Goal: Complete application form

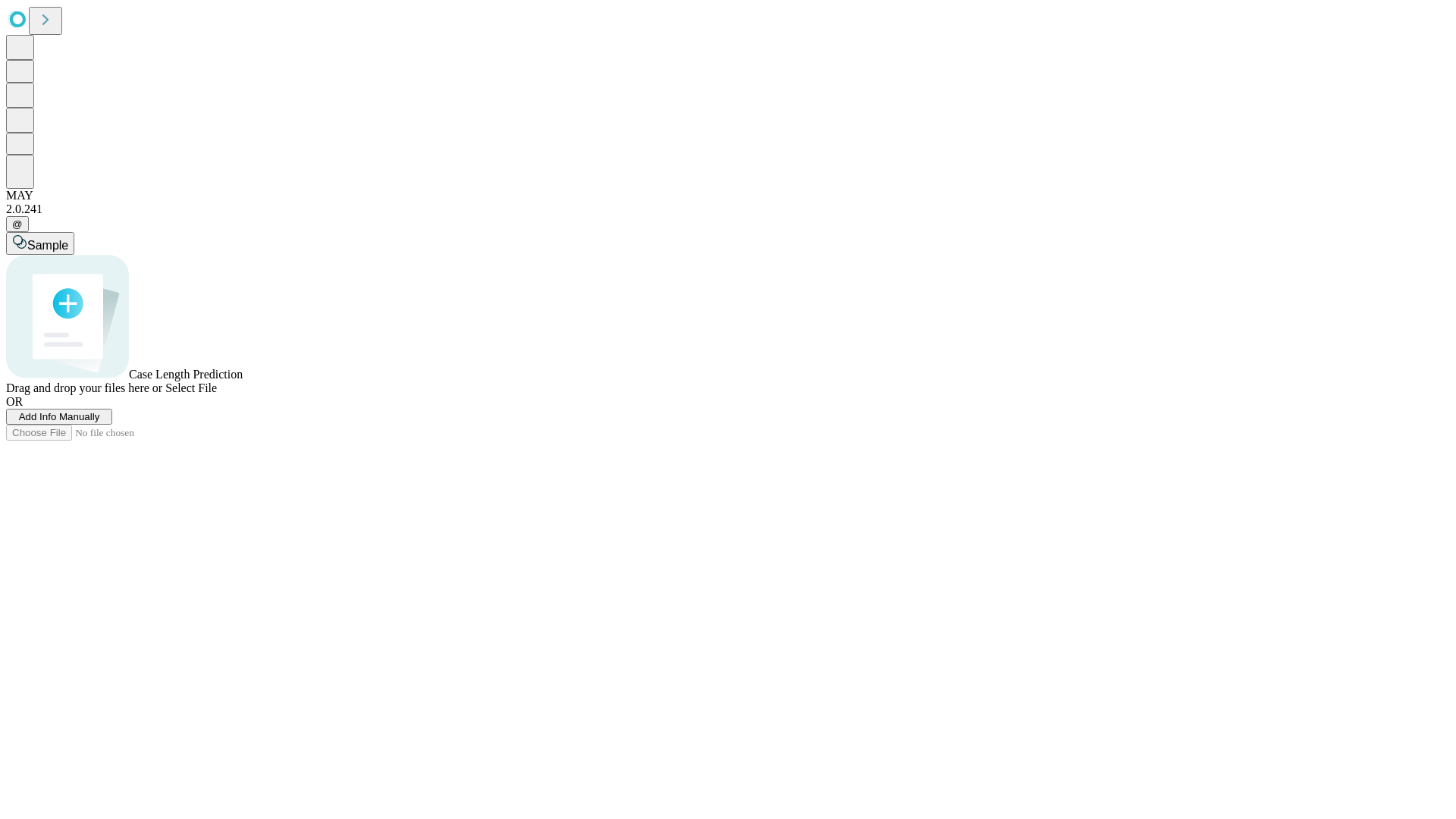
click at [100, 422] on span "Add Info Manually" at bounding box center [59, 416] width 81 height 11
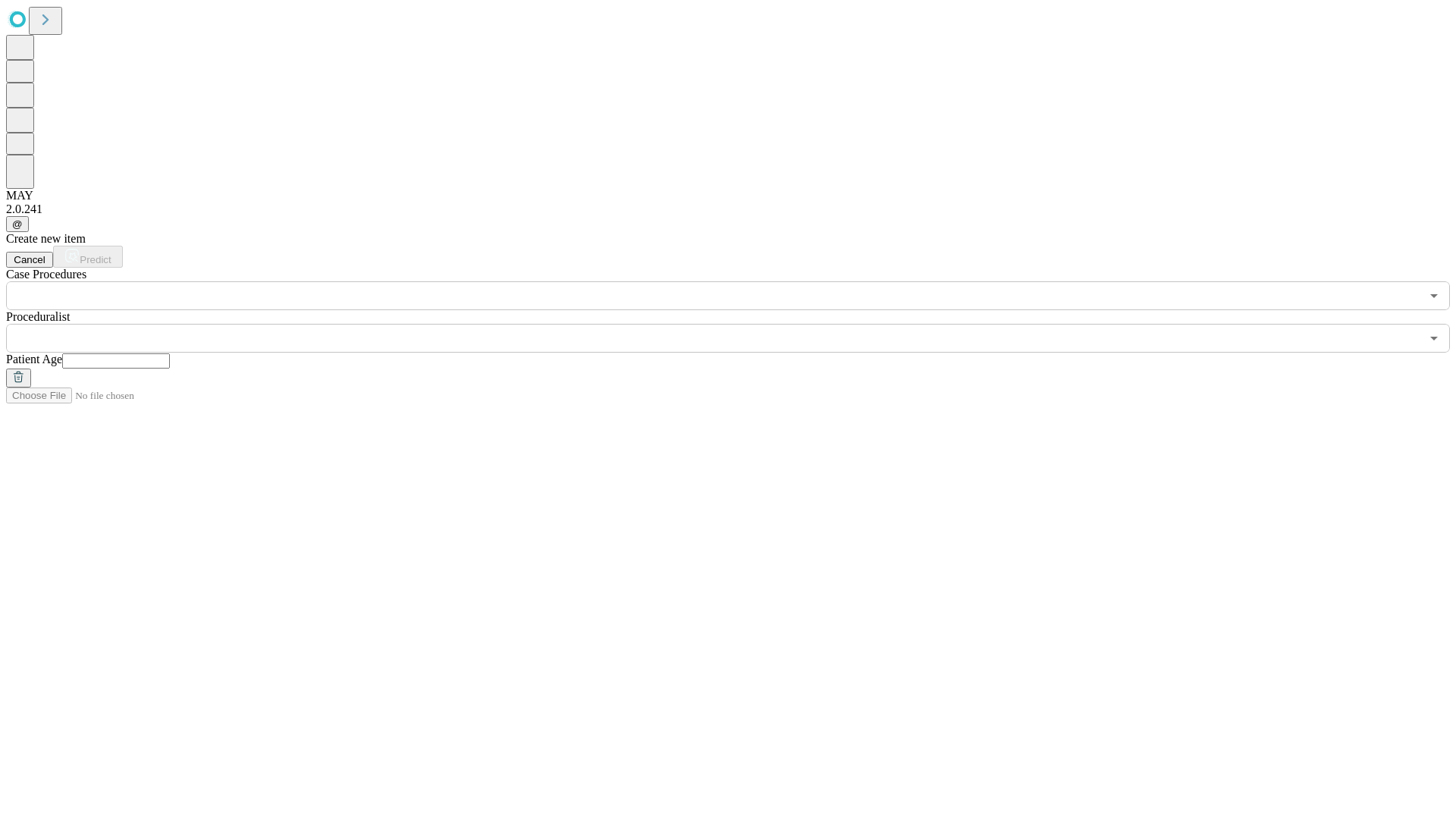
click at [170, 353] on input "text" at bounding box center [116, 360] width 108 height 15
type input "**"
click at [739, 324] on input "text" at bounding box center [713, 338] width 1414 height 29
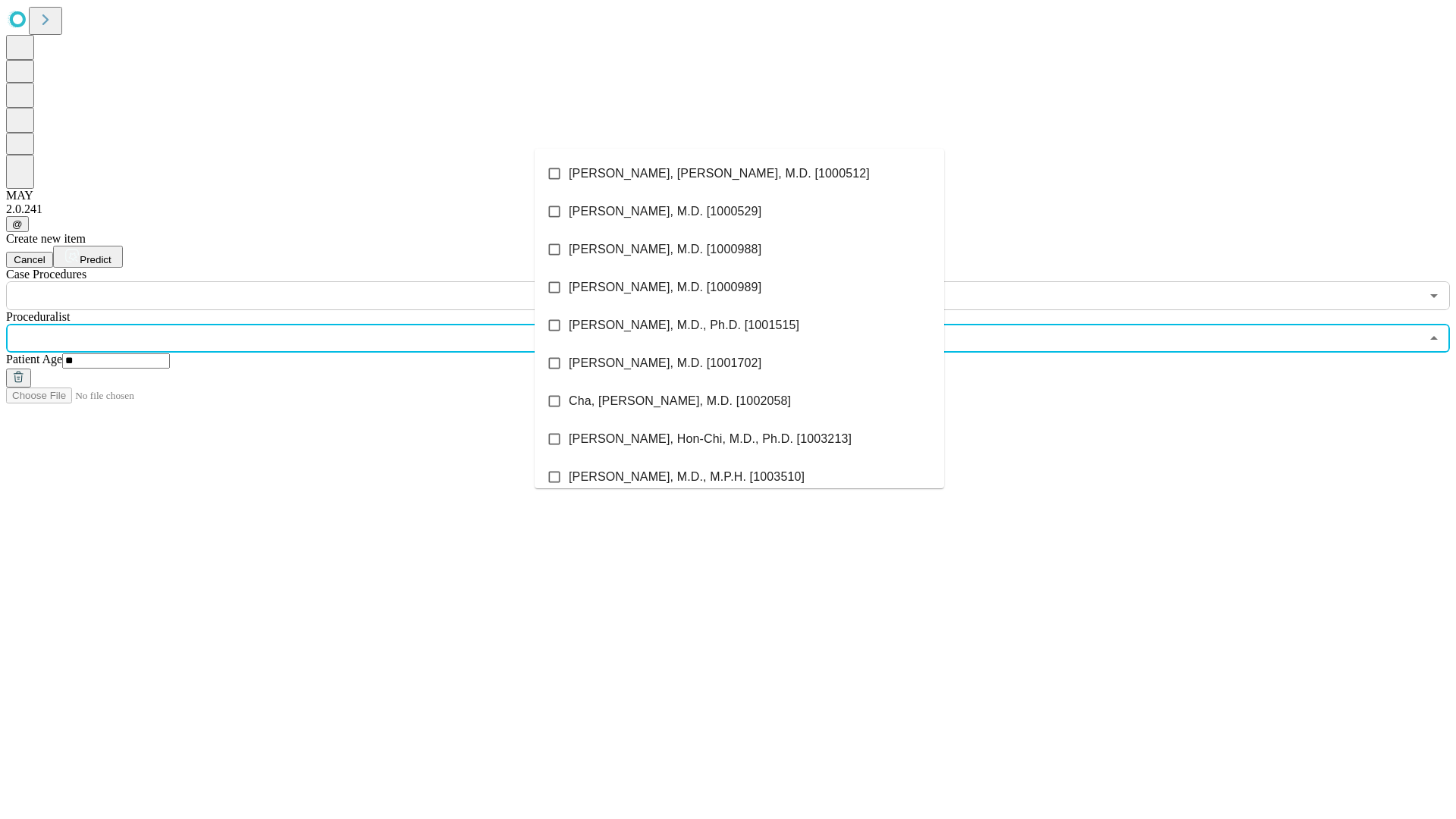
click at [740, 174] on li "[PERSON_NAME], [PERSON_NAME], M.D. [1000512]" at bounding box center [739, 174] width 410 height 38
click at [319, 281] on input "text" at bounding box center [713, 295] width 1414 height 29
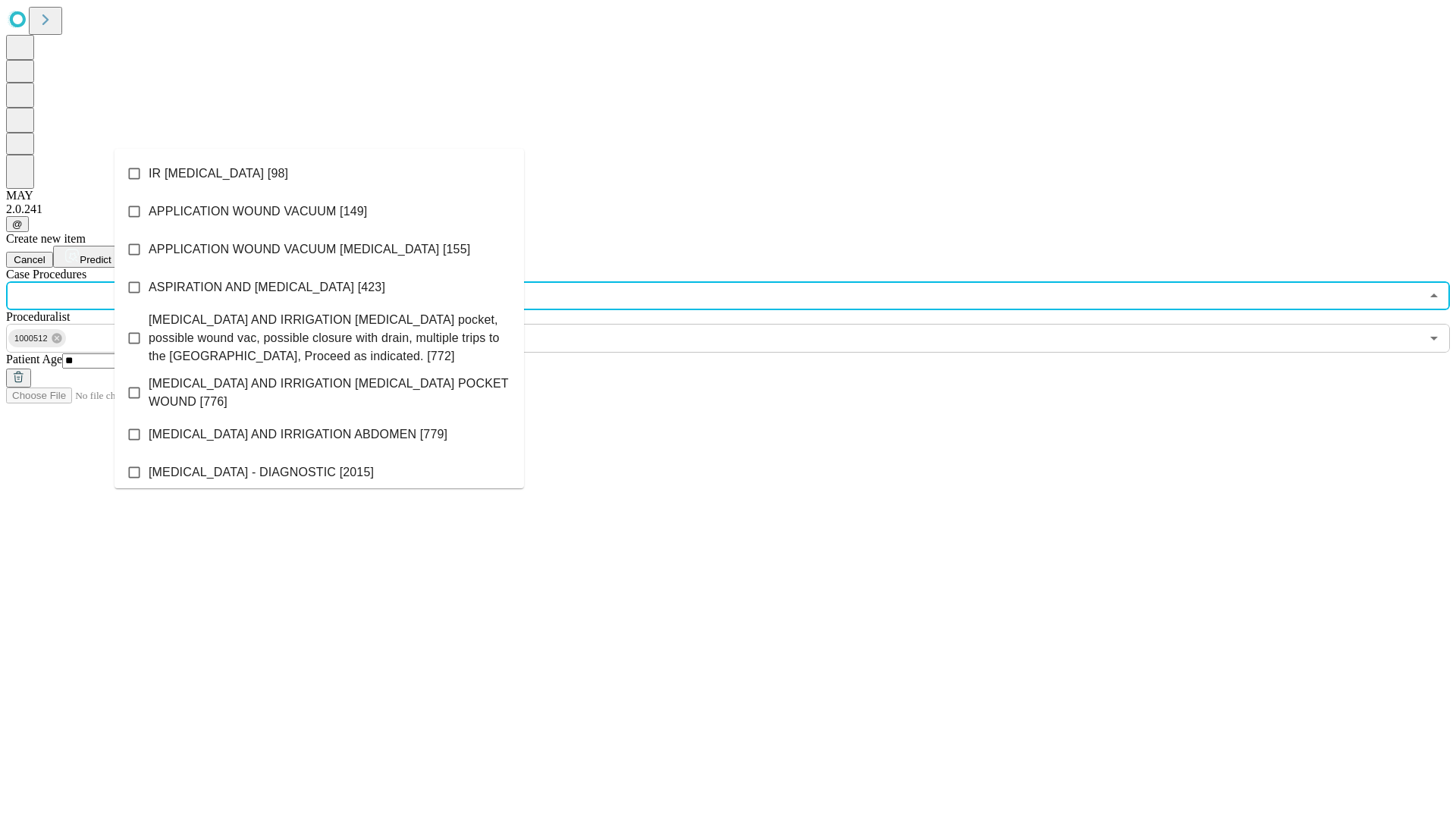
click at [319, 174] on li "IR [MEDICAL_DATA] [98]" at bounding box center [319, 174] width 410 height 38
